Goal: Task Accomplishment & Management: Manage account settings

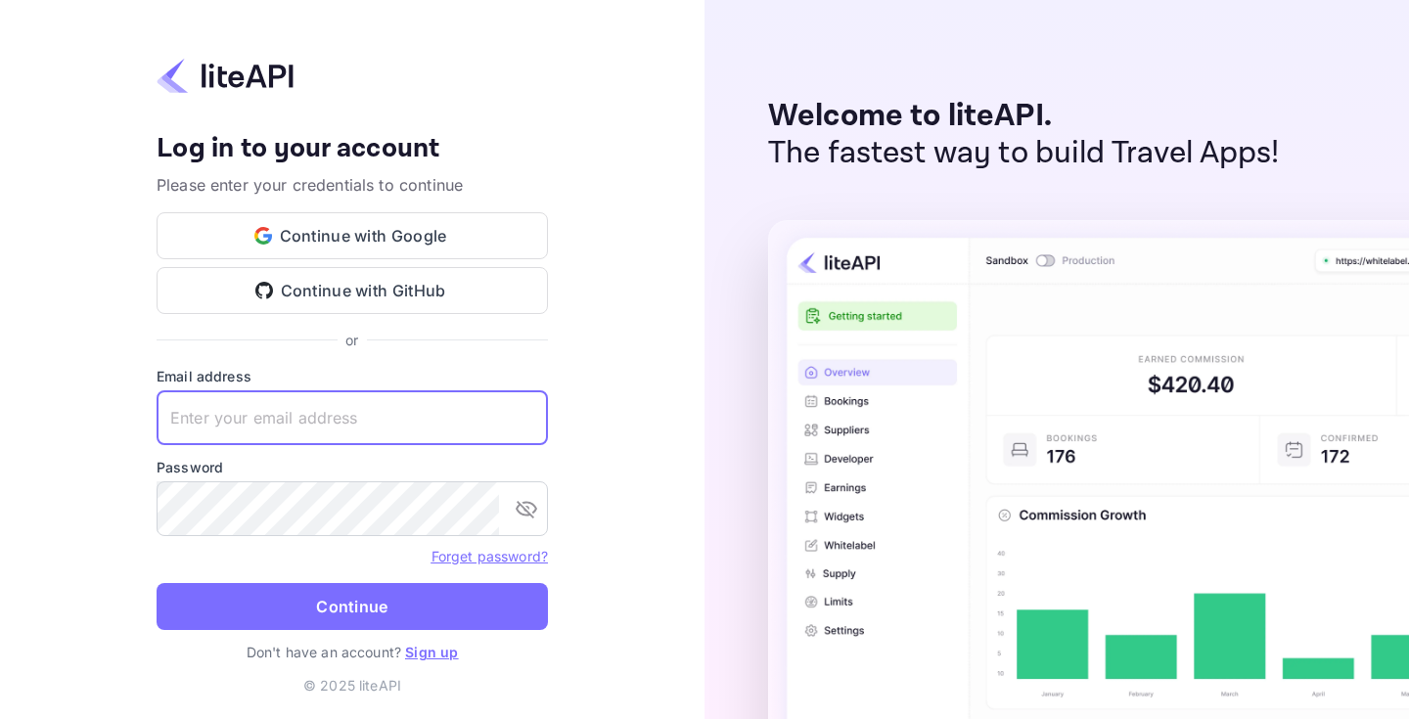
click at [432, 394] on input "text" at bounding box center [352, 417] width 391 height 55
type input "info@hotel-summit.com"
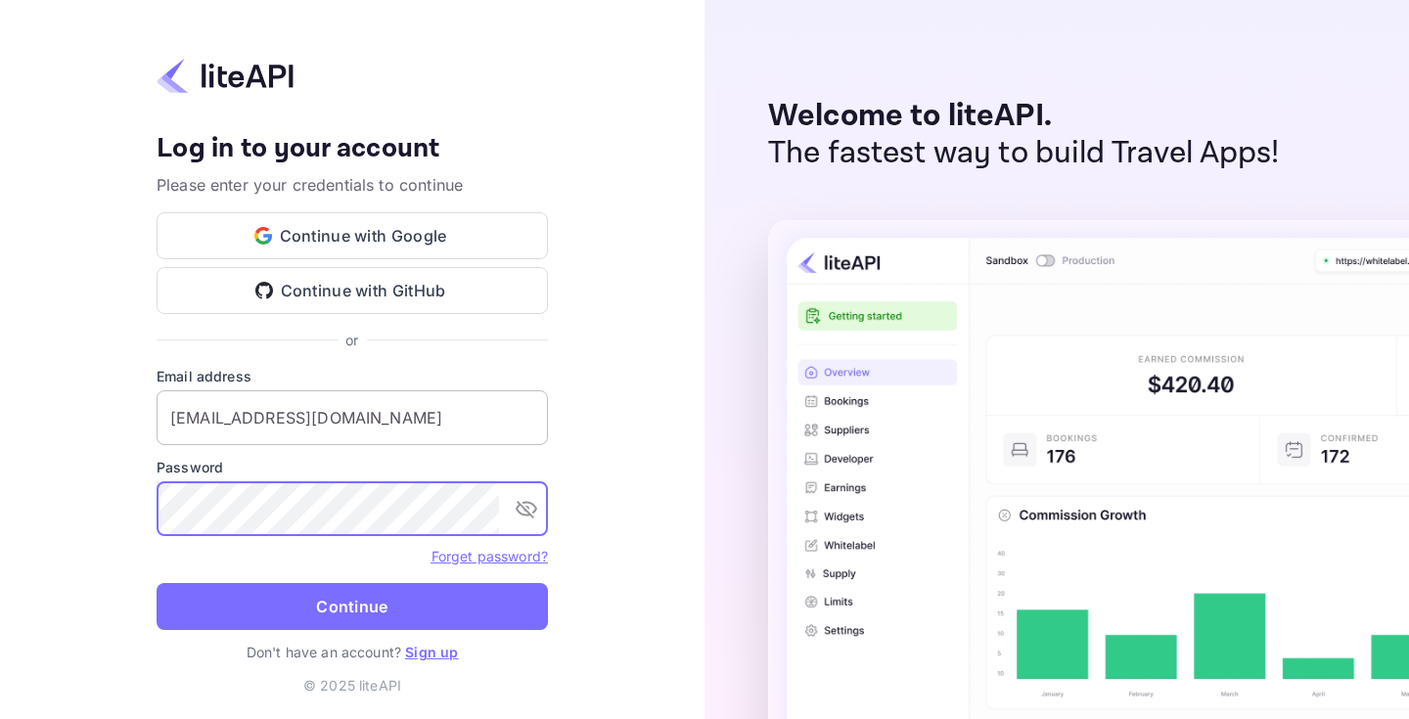
click at [436, 416] on input "info@hotel-summit.com" at bounding box center [352, 417] width 391 height 55
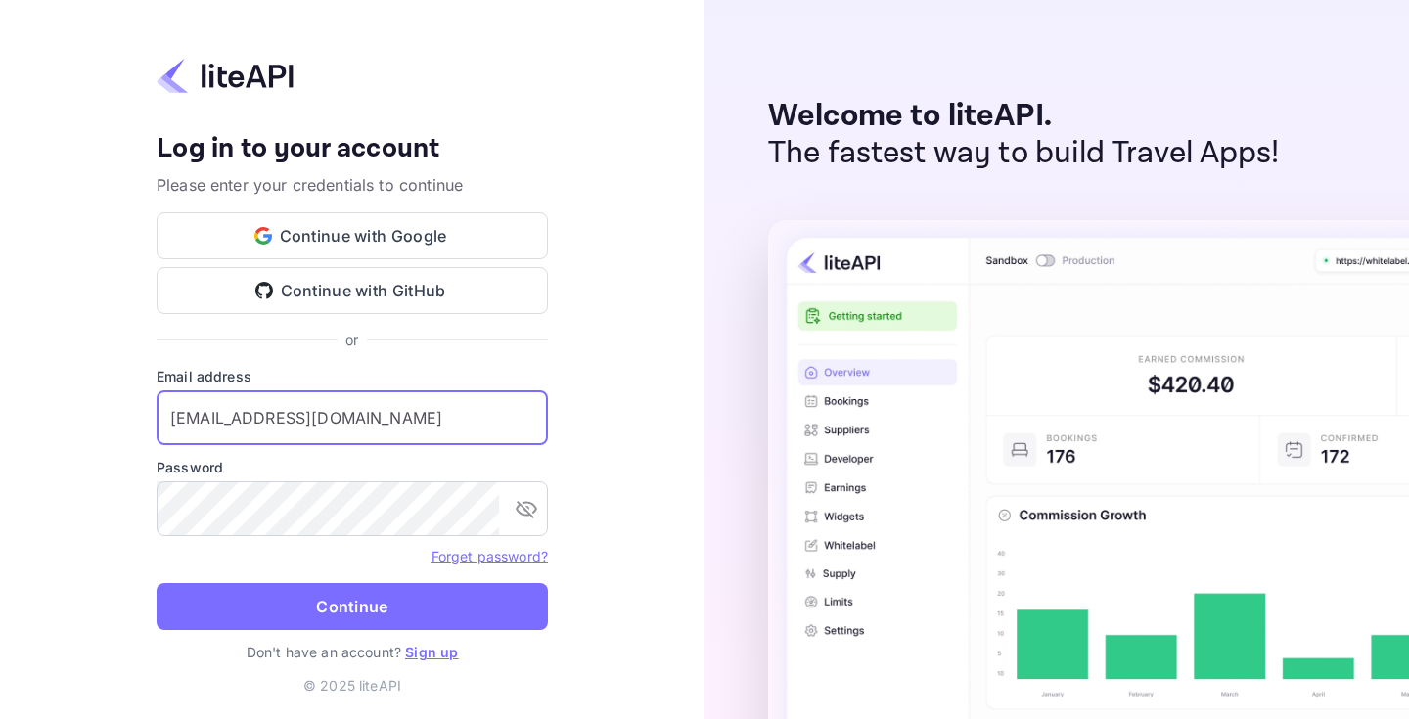
click at [422, 480] on div "Password ​" at bounding box center [352, 496] width 391 height 79
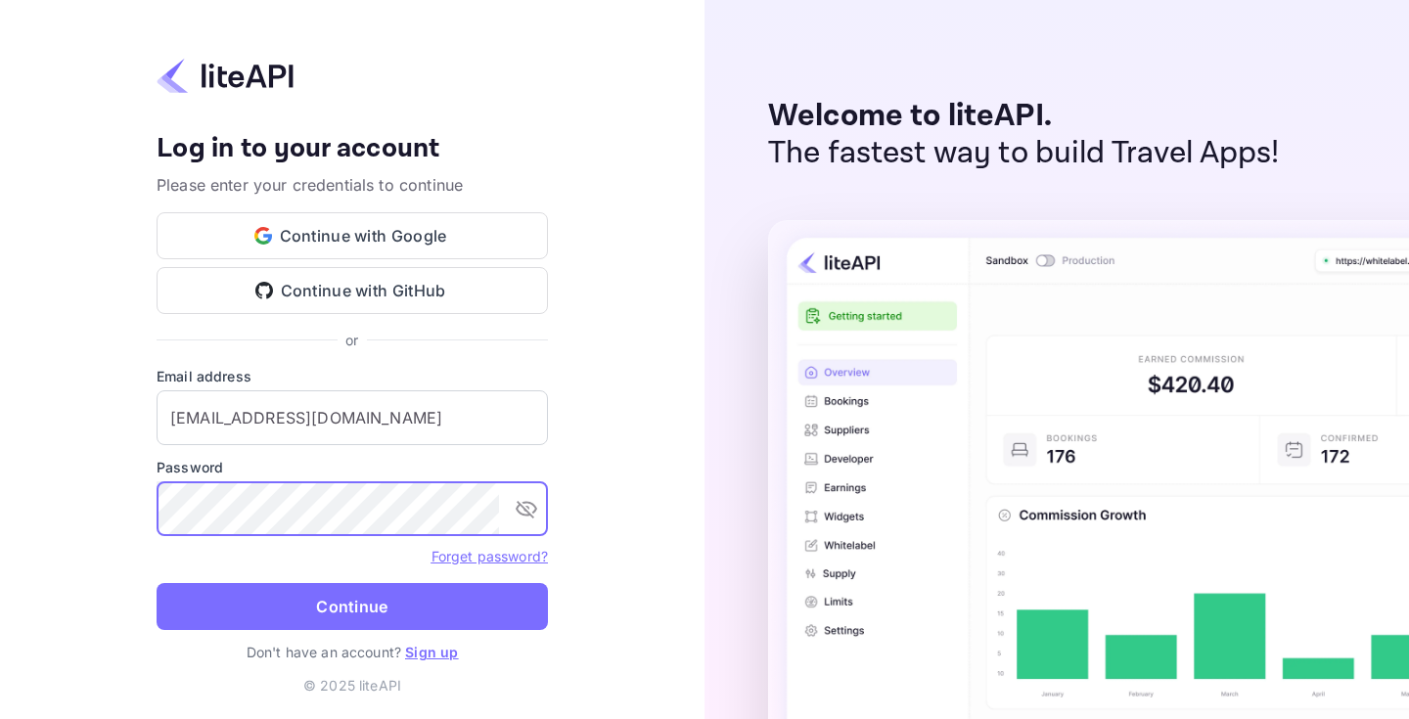
click at [157, 583] on button "Continue" at bounding box center [352, 606] width 391 height 47
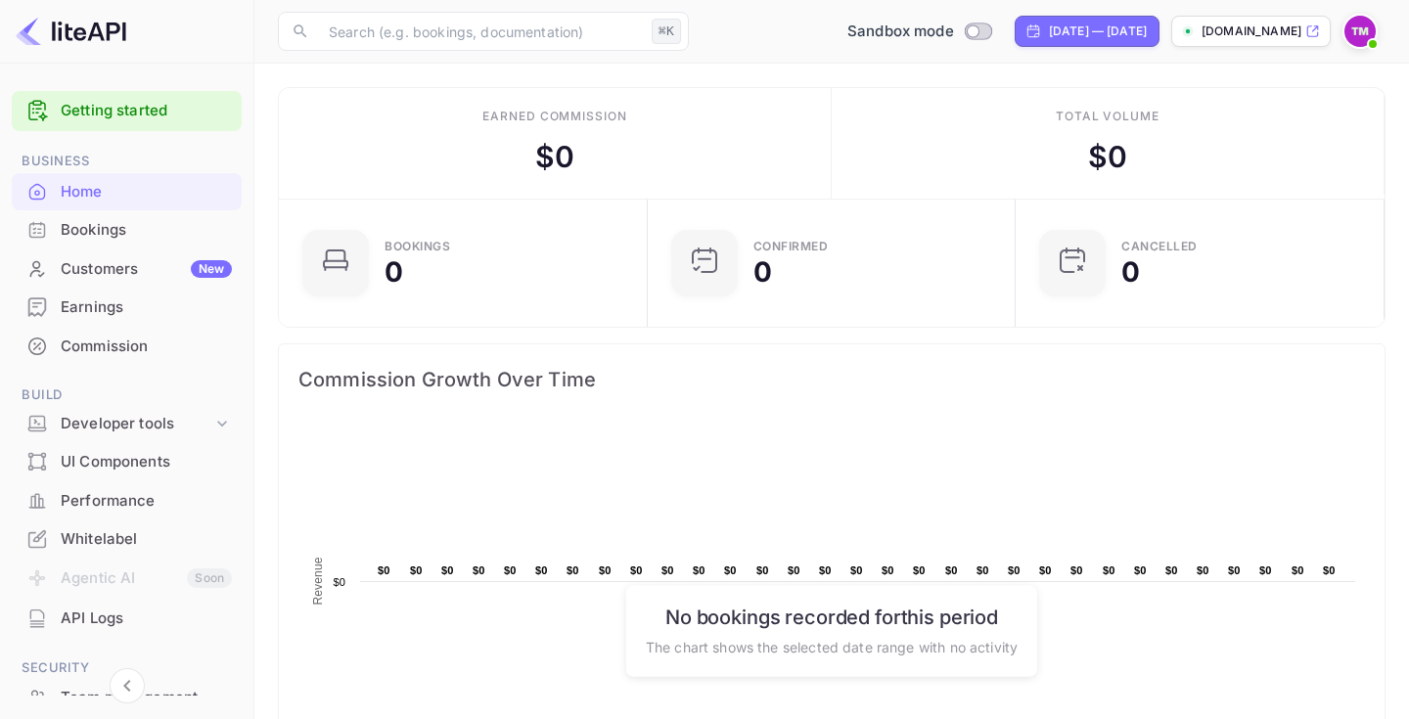
scroll to position [26, 0]
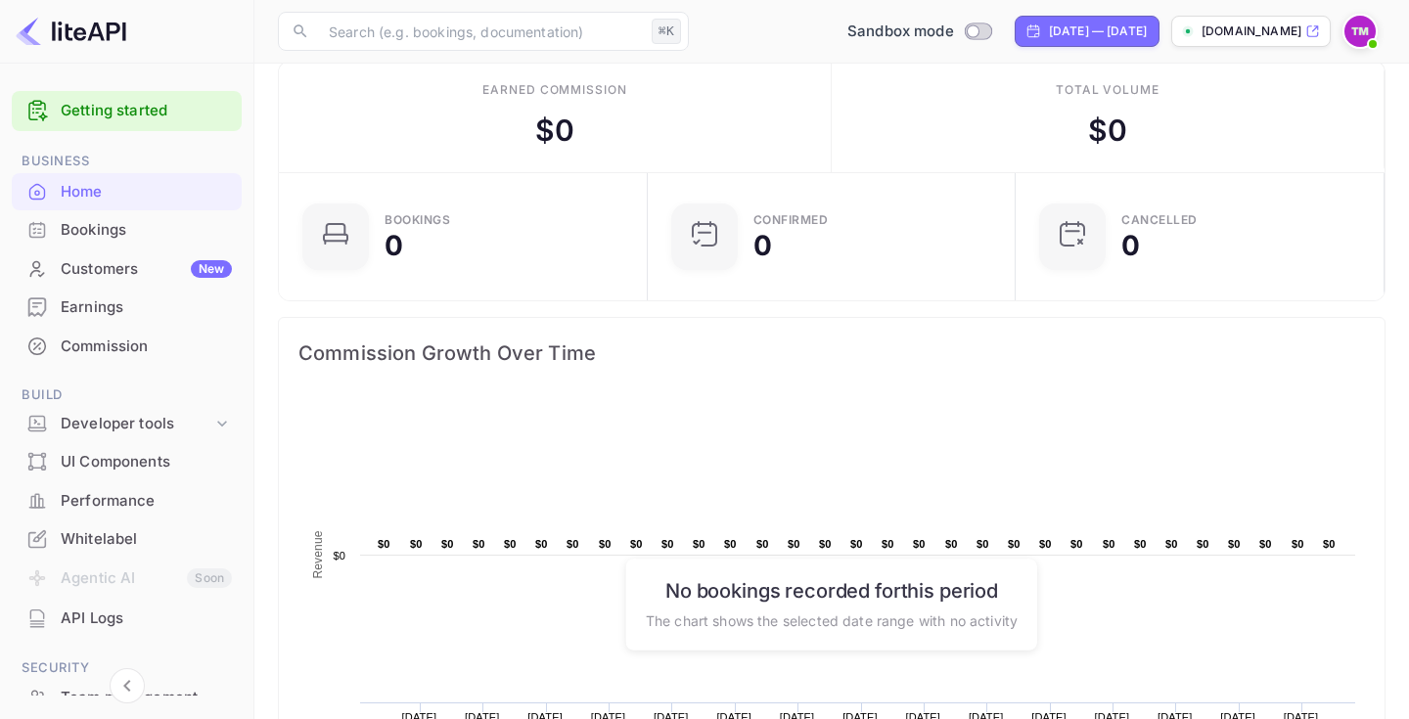
click at [171, 533] on div "Whitelabel" at bounding box center [146, 539] width 171 height 23
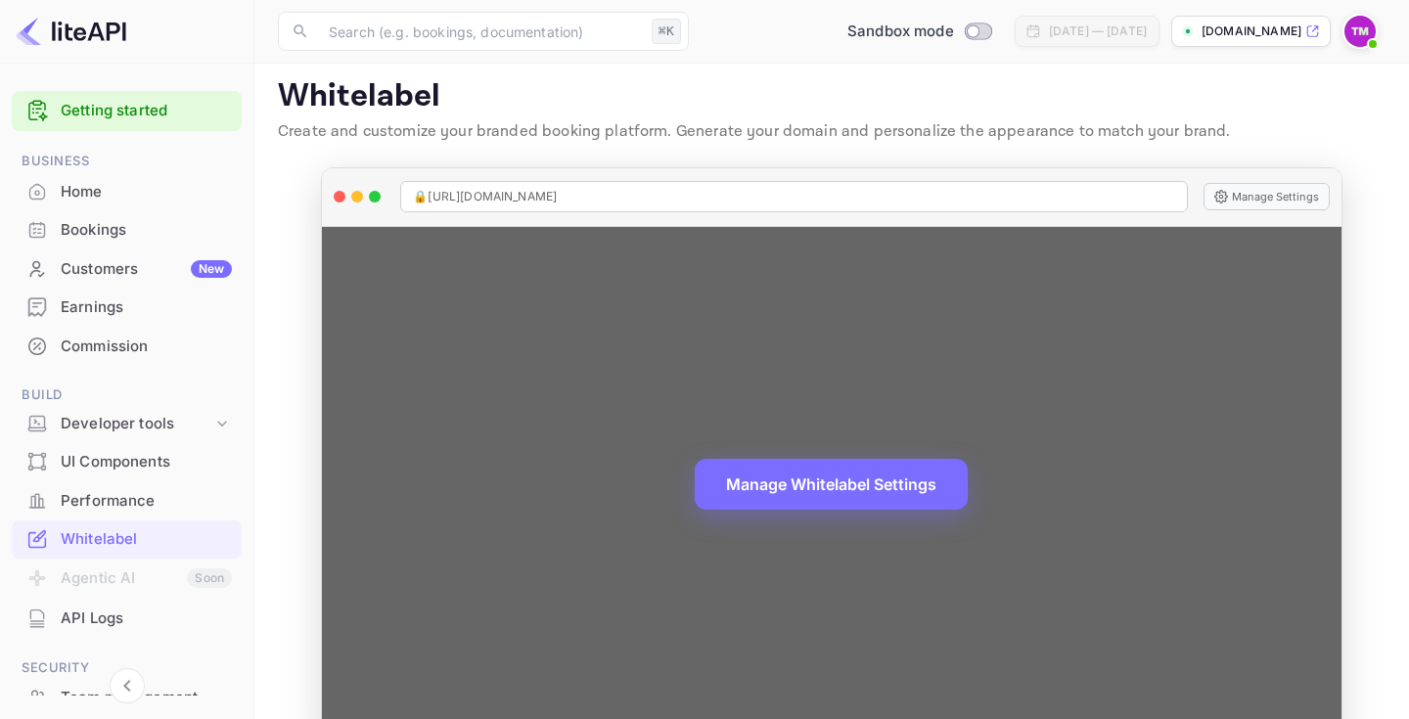
scroll to position [13, 0]
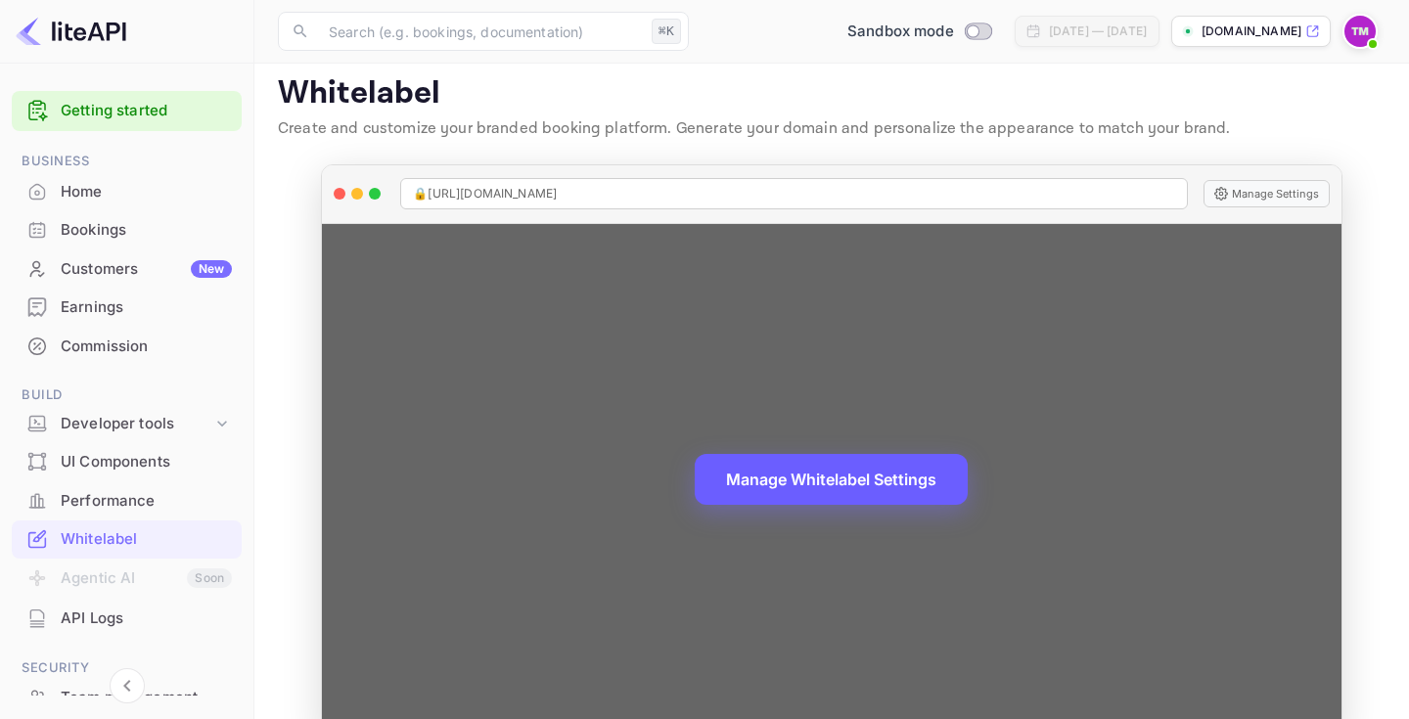
click at [803, 479] on button "Manage Whitelabel Settings" at bounding box center [831, 479] width 273 height 51
